Goal: Find specific fact: Find contact information

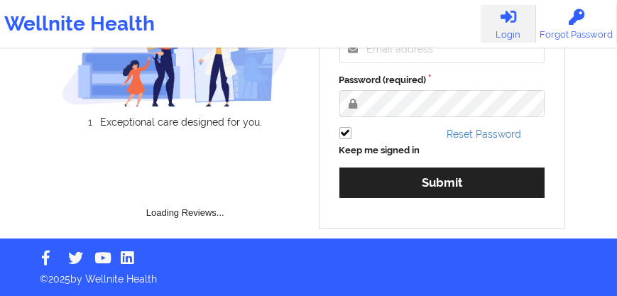
scroll to position [188, 0]
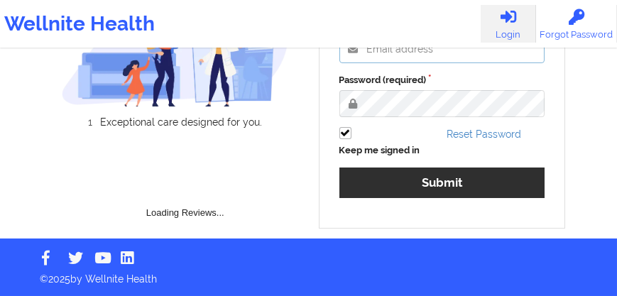
type input "[EMAIL_ADDRESS][PERSON_NAME][DOMAIN_NAME]"
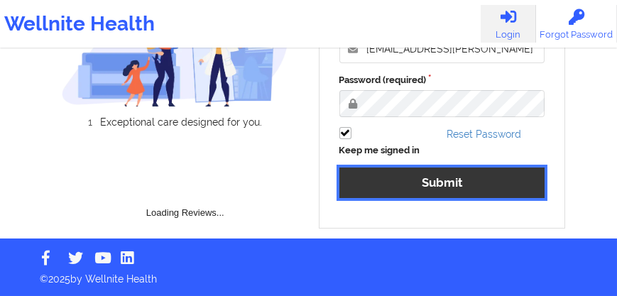
click at [379, 179] on button "Submit" at bounding box center [443, 183] width 206 height 31
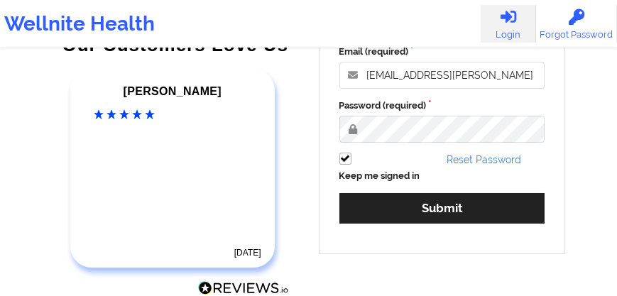
scroll to position [268, 0]
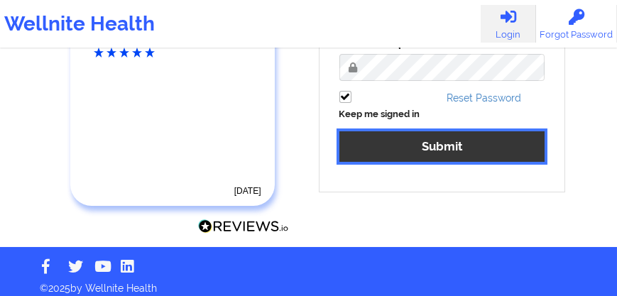
click at [406, 141] on button "Submit" at bounding box center [443, 146] width 206 height 31
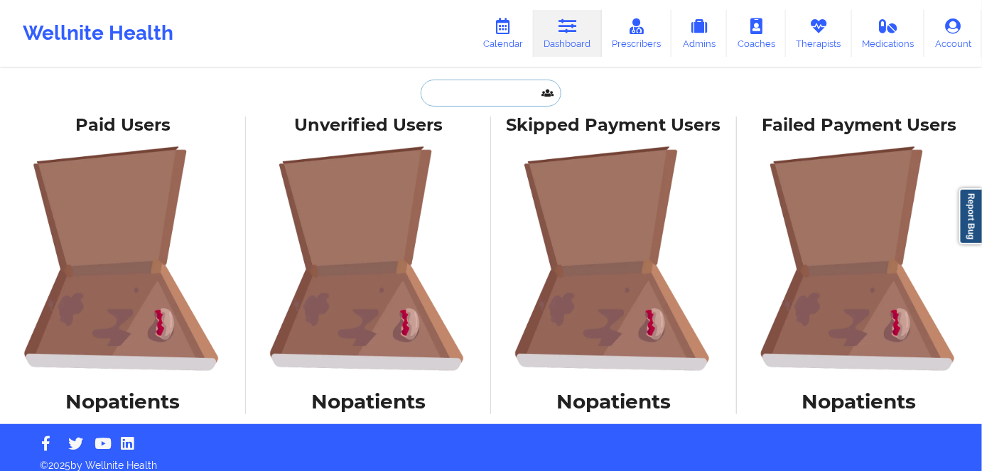
click at [476, 91] on input "text" at bounding box center [490, 93] width 141 height 27
paste input "Miranda Chassi"
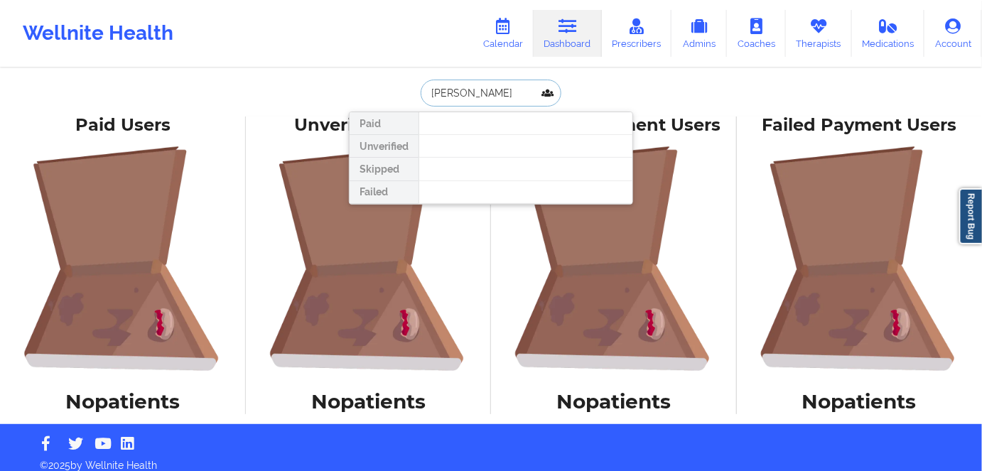
drag, startPoint x: 510, startPoint y: 95, endPoint x: 471, endPoint y: 91, distance: 39.3
click at [471, 91] on input "Miranda Chassi" at bounding box center [490, 93] width 141 height 27
type input "Miranda"
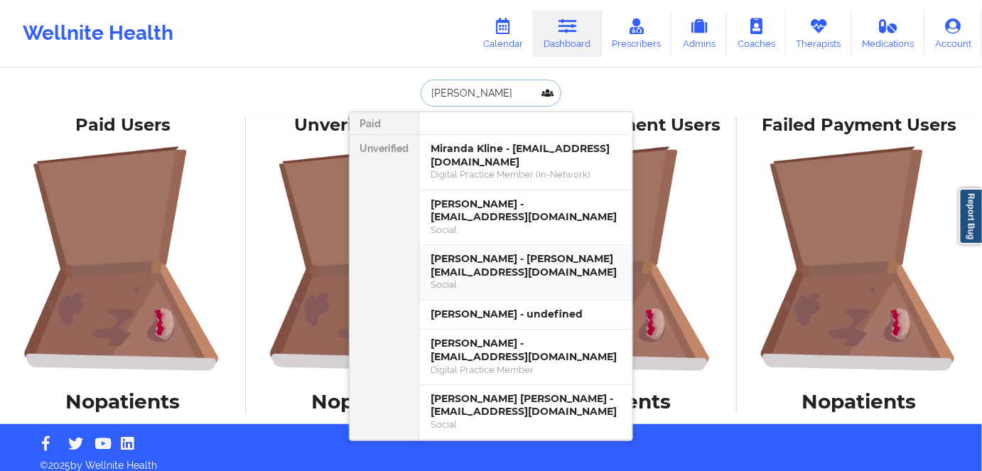
click at [482, 261] on div "miranda chassi - mirandachassi@gmail.com" at bounding box center [525, 265] width 190 height 26
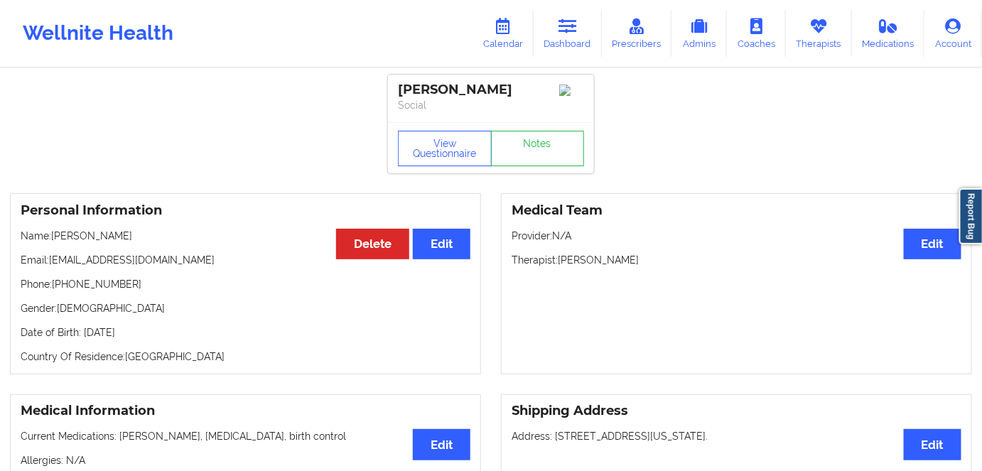
click at [87, 286] on p "Phone: +18453917450" at bounding box center [246, 284] width 450 height 14
click at [87, 287] on p "Phone: +18453917450" at bounding box center [246, 284] width 450 height 14
copy p "18453917450"
